Goal: Navigation & Orientation: Find specific page/section

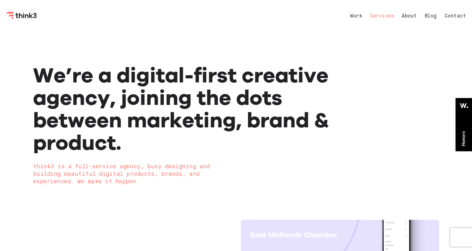
click at [378, 14] on link "Services" at bounding box center [382, 16] width 24 height 5
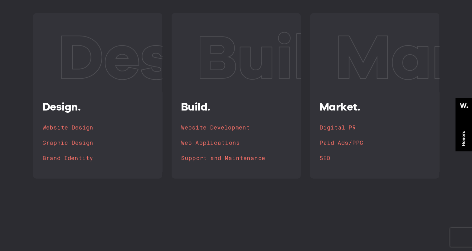
scroll to position [146, 0]
